Goal: Task Accomplishment & Management: Manage account settings

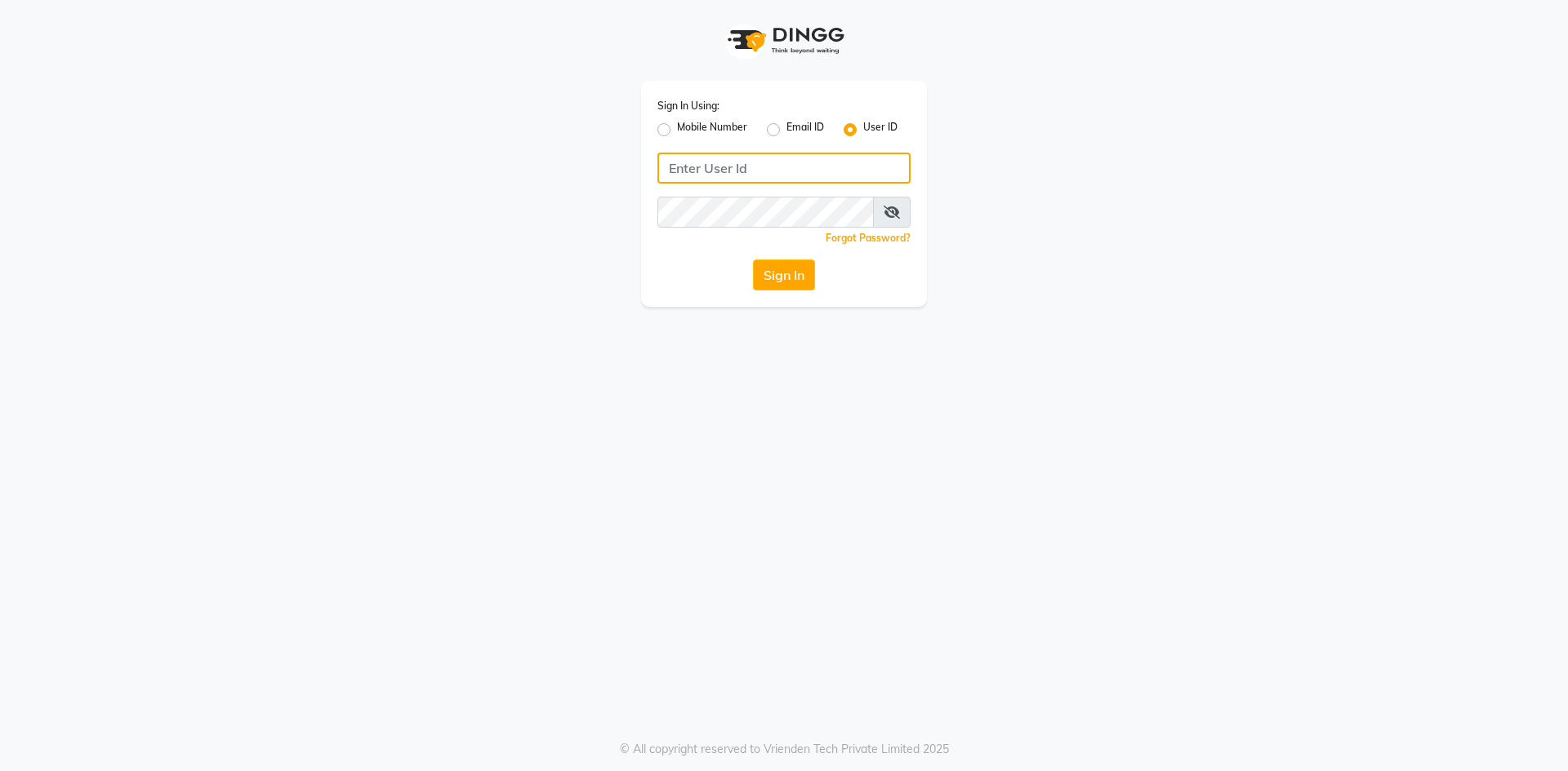
type input "7788994224"
click at [688, 136] on label "Mobile Number" at bounding box center [712, 129] width 70 height 19
click at [687, 130] on input "Mobile Number" at bounding box center [682, 124] width 11 height 11
radio input "true"
radio input "false"
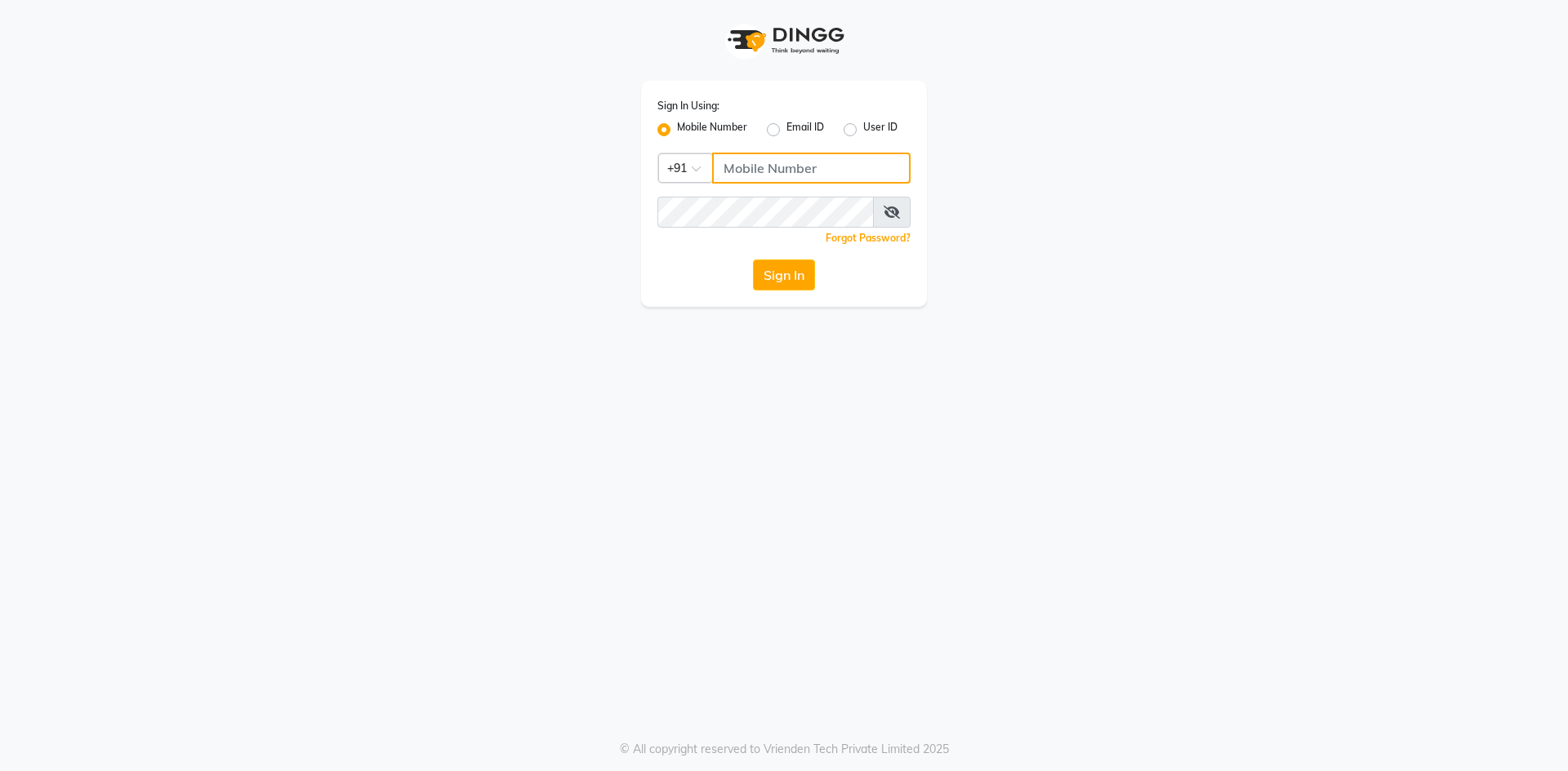
click at [782, 153] on input "Username" at bounding box center [812, 168] width 199 height 31
click at [782, 130] on div "Email ID" at bounding box center [795, 129] width 57 height 19
click at [787, 127] on label "Email ID" at bounding box center [805, 129] width 38 height 19
click at [787, 127] on input "Email ID" at bounding box center [792, 124] width 11 height 11
radio input "true"
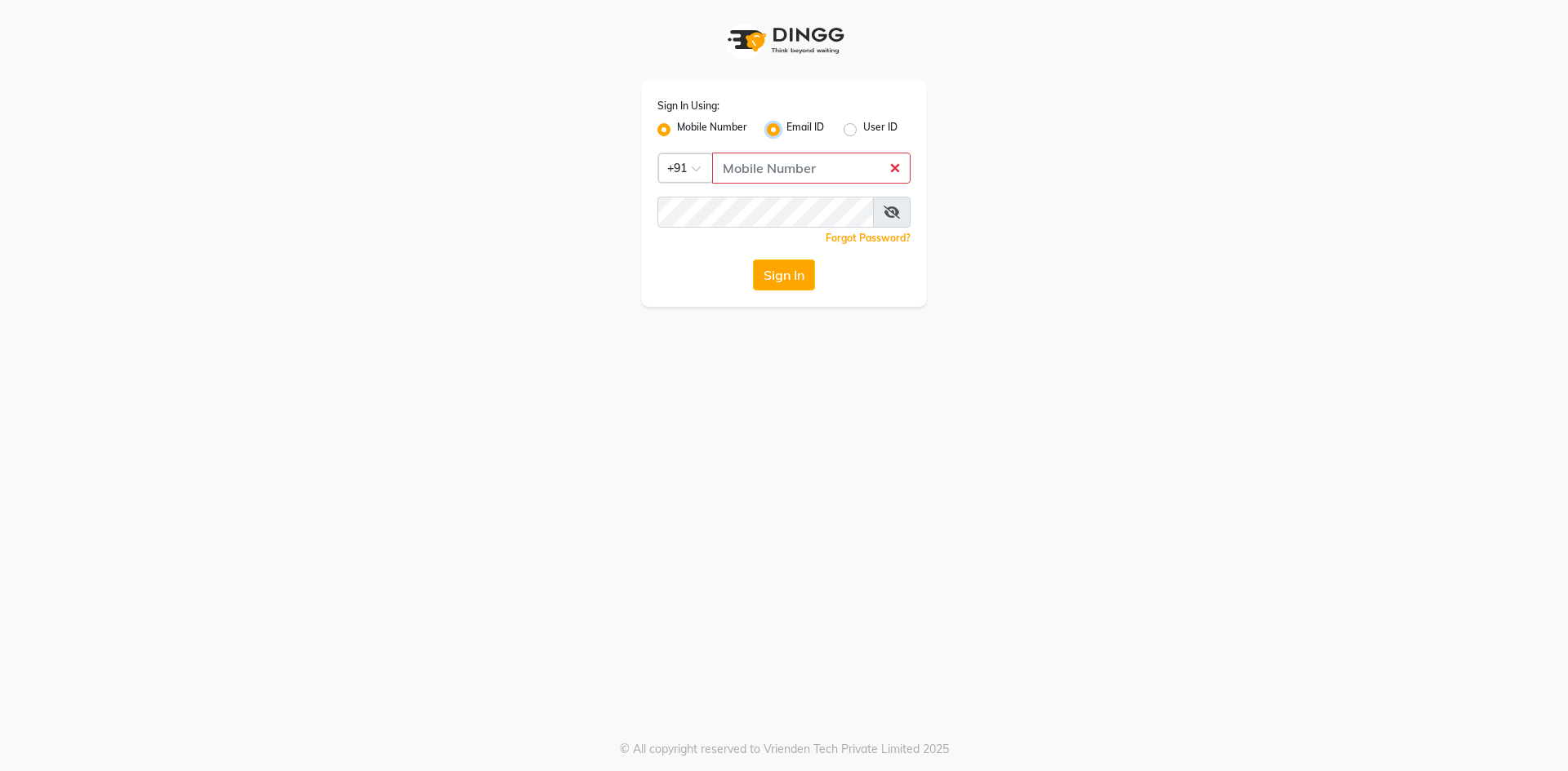
radio input "false"
click at [773, 150] on div "Sign In Using: Mobile Number Email ID User ID Remember me Forgot Password? Sign…" at bounding box center [784, 194] width 286 height 226
click at [773, 165] on input "Username" at bounding box center [784, 168] width 253 height 31
type input "[EMAIL_ADDRESS][DOMAIN_NAME]"
click at [776, 289] on button "Sign In" at bounding box center [784, 275] width 62 height 31
